Goal: Task Accomplishment & Management: Manage account settings

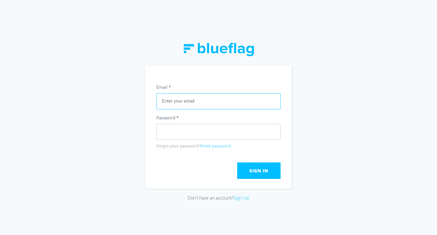
type input "[PERSON_NAME][EMAIL_ADDRESS][DOMAIN_NAME]"
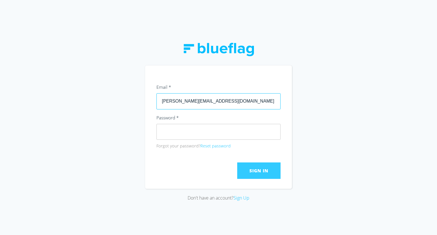
click at [255, 176] on button "Sign In" at bounding box center [258, 170] width 43 height 16
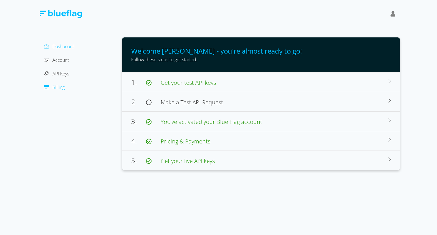
click at [59, 86] on span "Billing" at bounding box center [58, 87] width 12 height 6
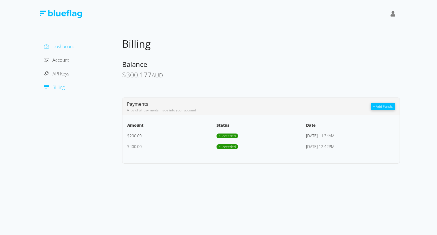
click at [69, 46] on span "Dashboard" at bounding box center [63, 46] width 22 height 6
